Goal: Check status: Check status

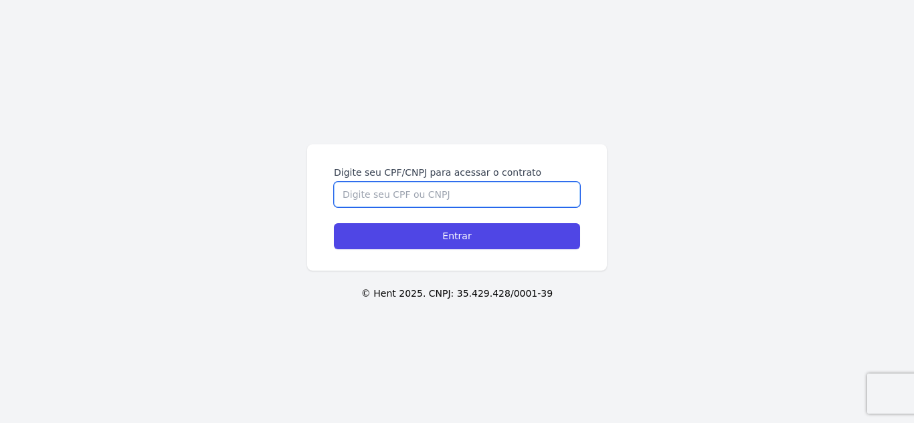
click at [427, 196] on input "Digite seu CPF/CNPJ para acessar o contrato" at bounding box center [457, 194] width 246 height 25
type input "47888622801"
click at [334, 223] on input "Entrar" at bounding box center [457, 236] width 246 height 26
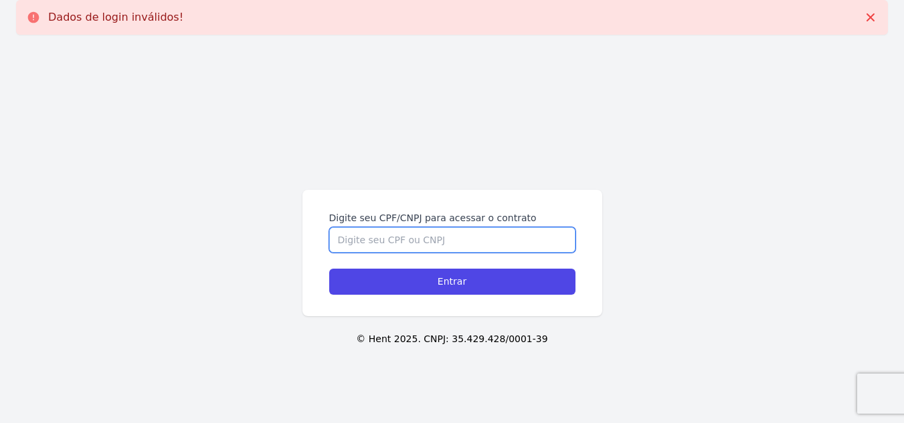
click at [444, 236] on input "Digite seu CPF/CNPJ para acessar o contrato" at bounding box center [452, 239] width 246 height 25
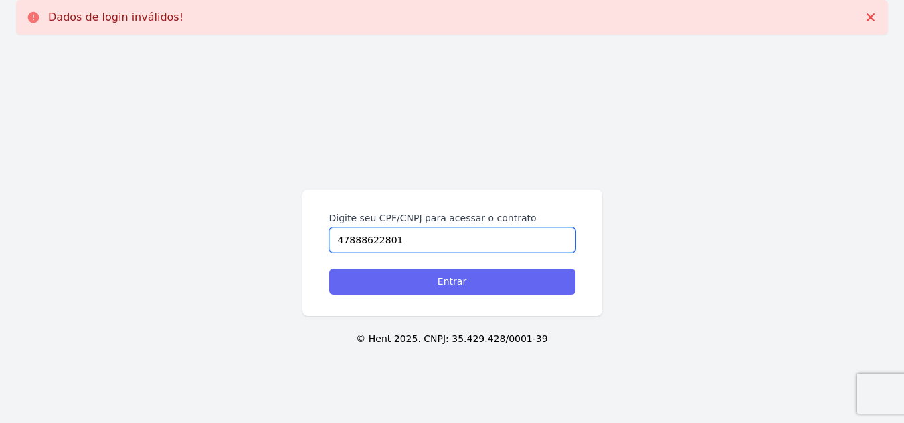
type input "47888622801"
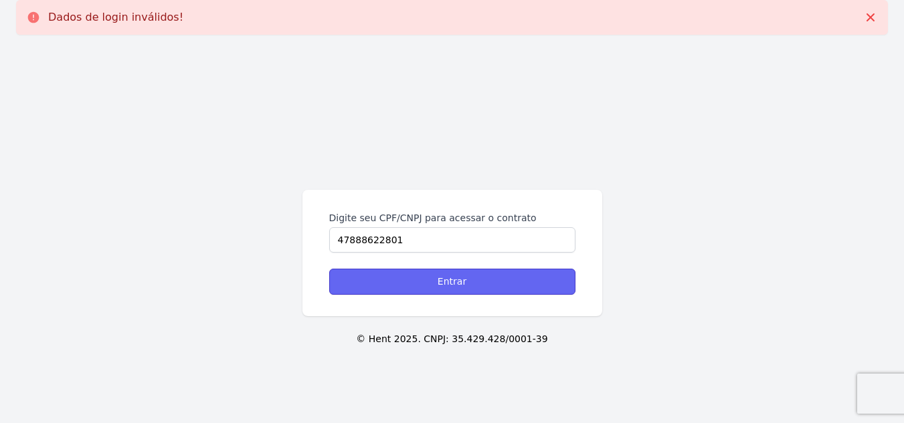
click at [474, 289] on input "Entrar" at bounding box center [452, 282] width 246 height 26
